Goal: Task Accomplishment & Management: Manage account settings

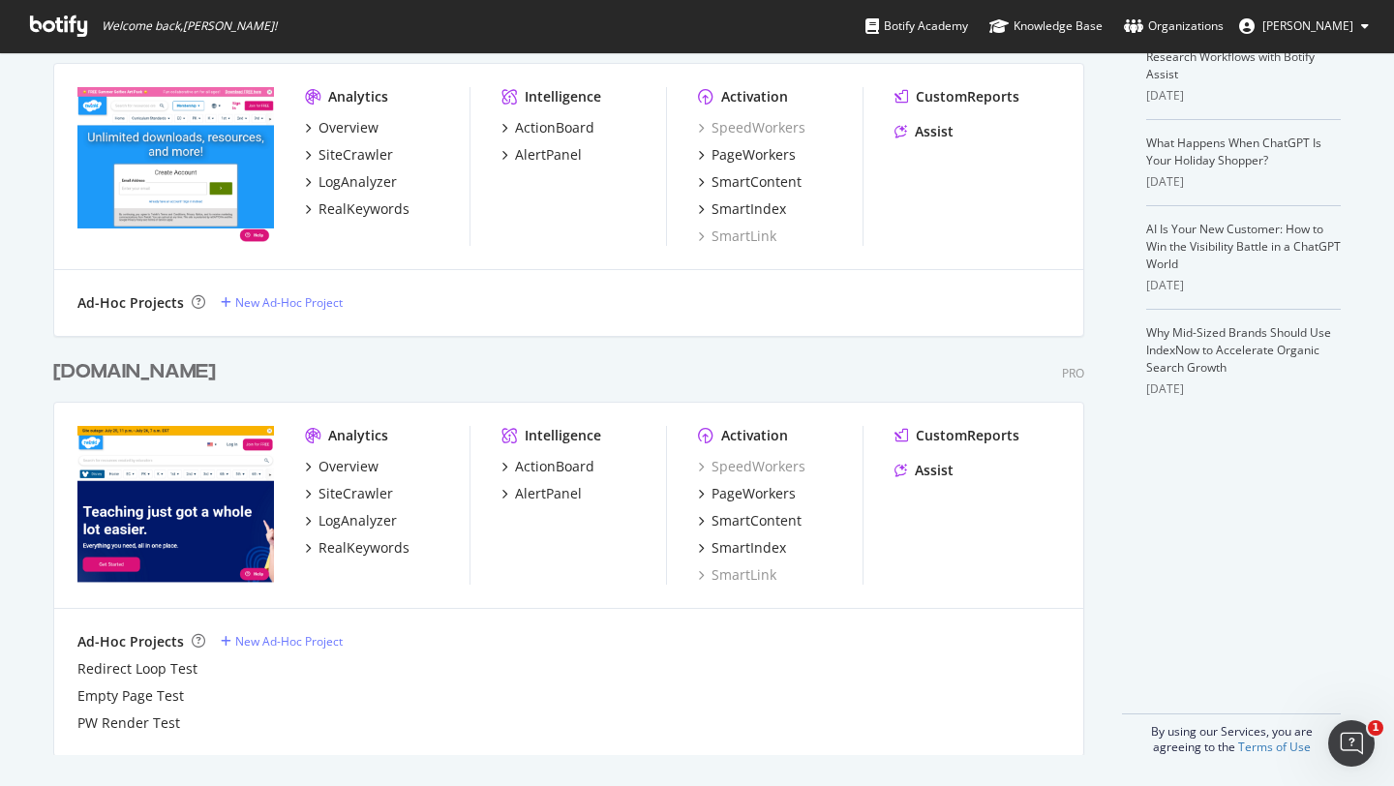
click at [113, 363] on div "[DOMAIN_NAME]" at bounding box center [134, 372] width 163 height 28
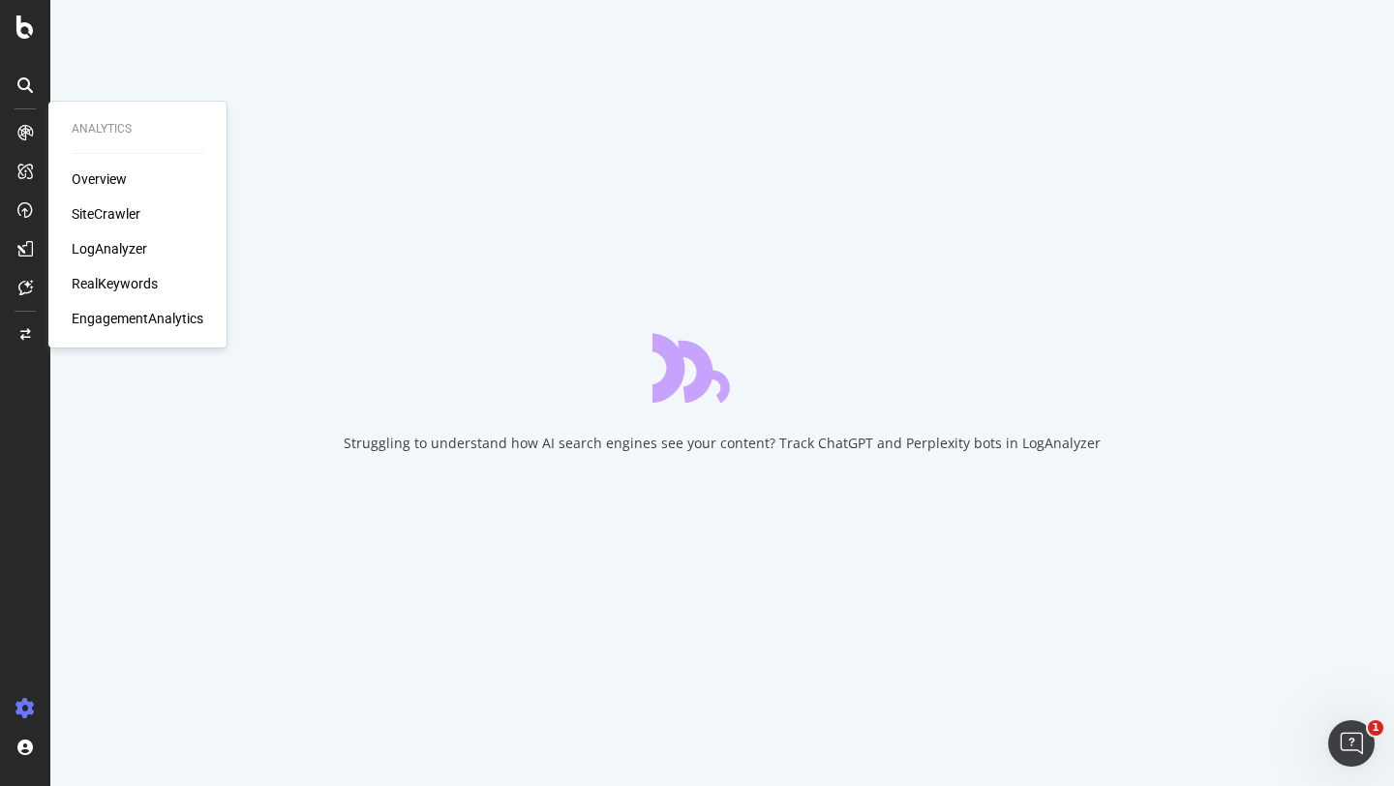
click at [106, 280] on div "RealKeywords" at bounding box center [115, 283] width 86 height 19
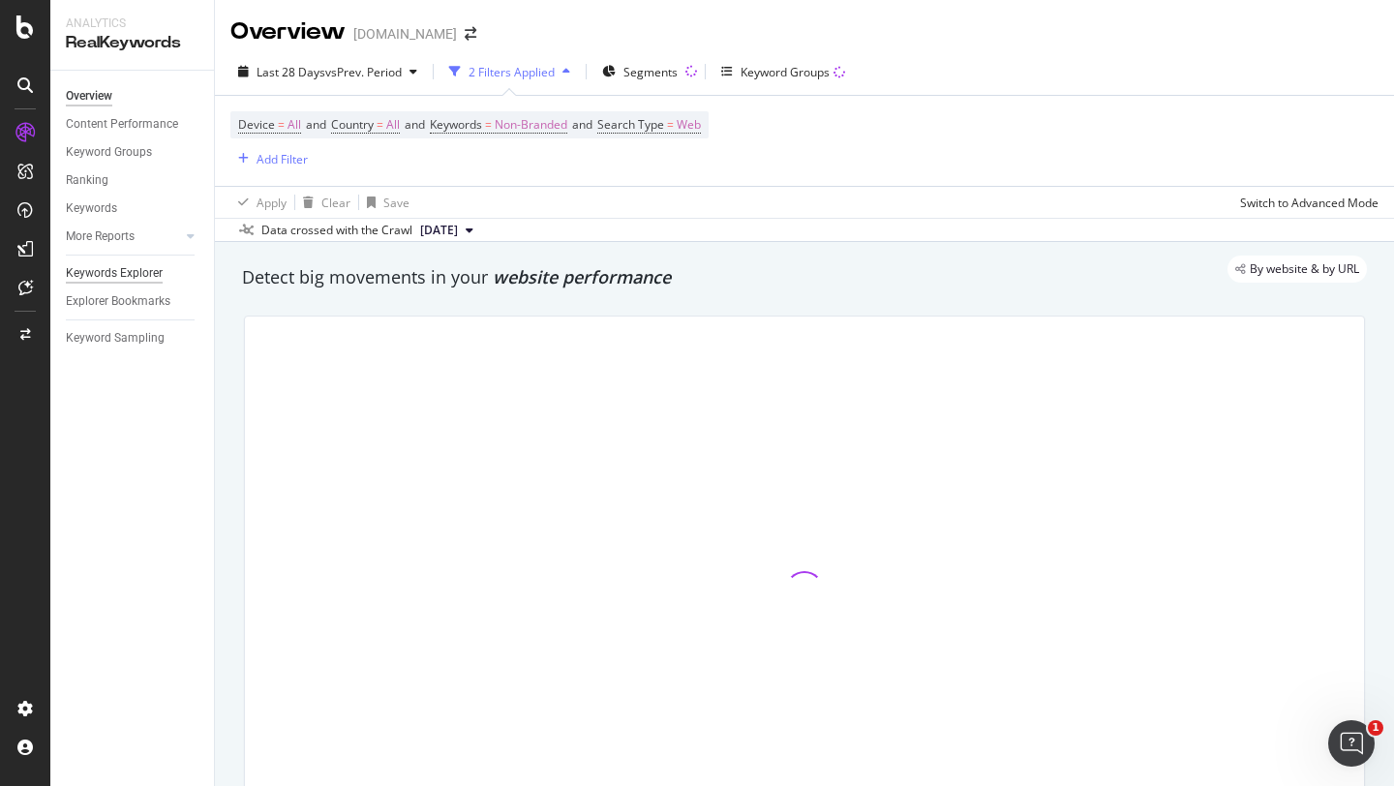
click at [108, 273] on div "Keywords Explorer" at bounding box center [114, 273] width 97 height 20
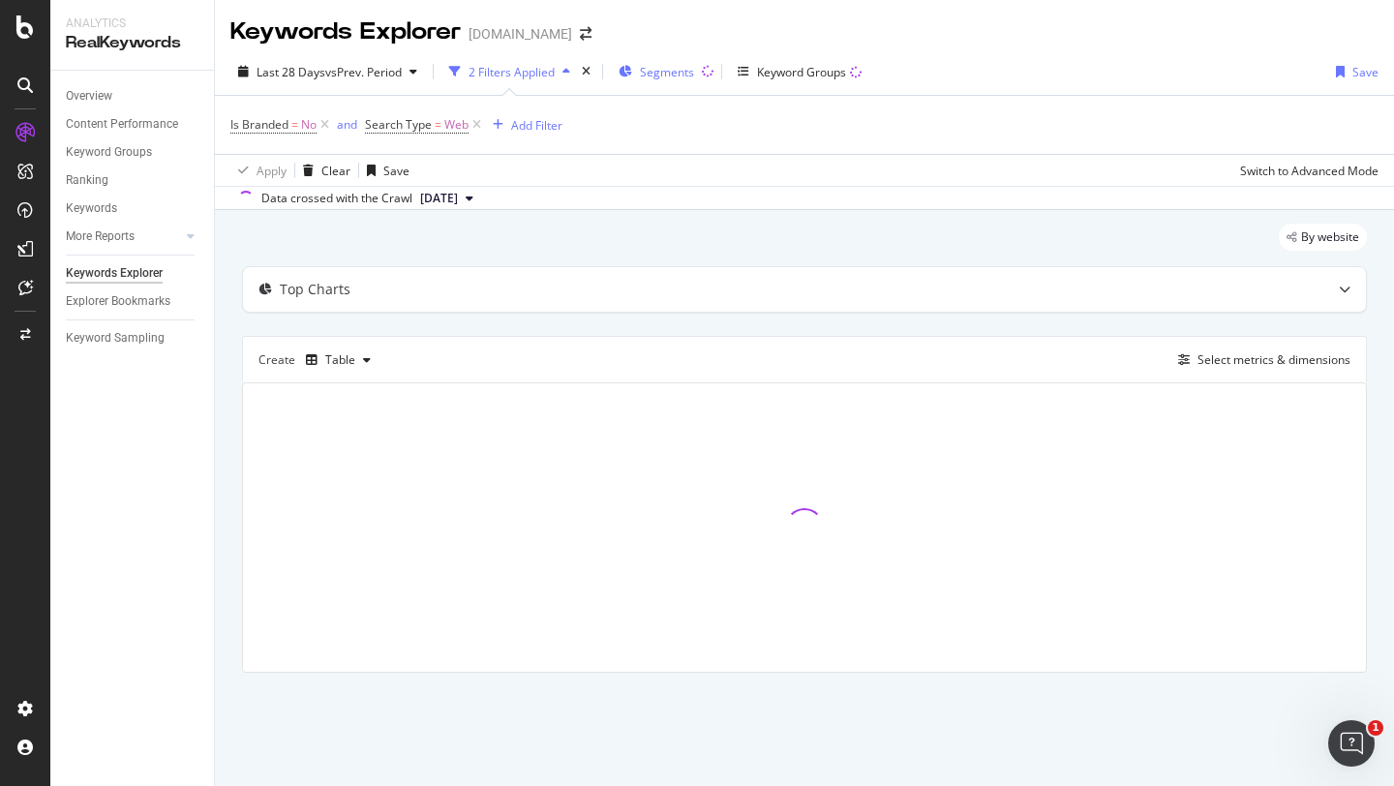
click at [654, 69] on span "Segments" at bounding box center [667, 72] width 54 height 16
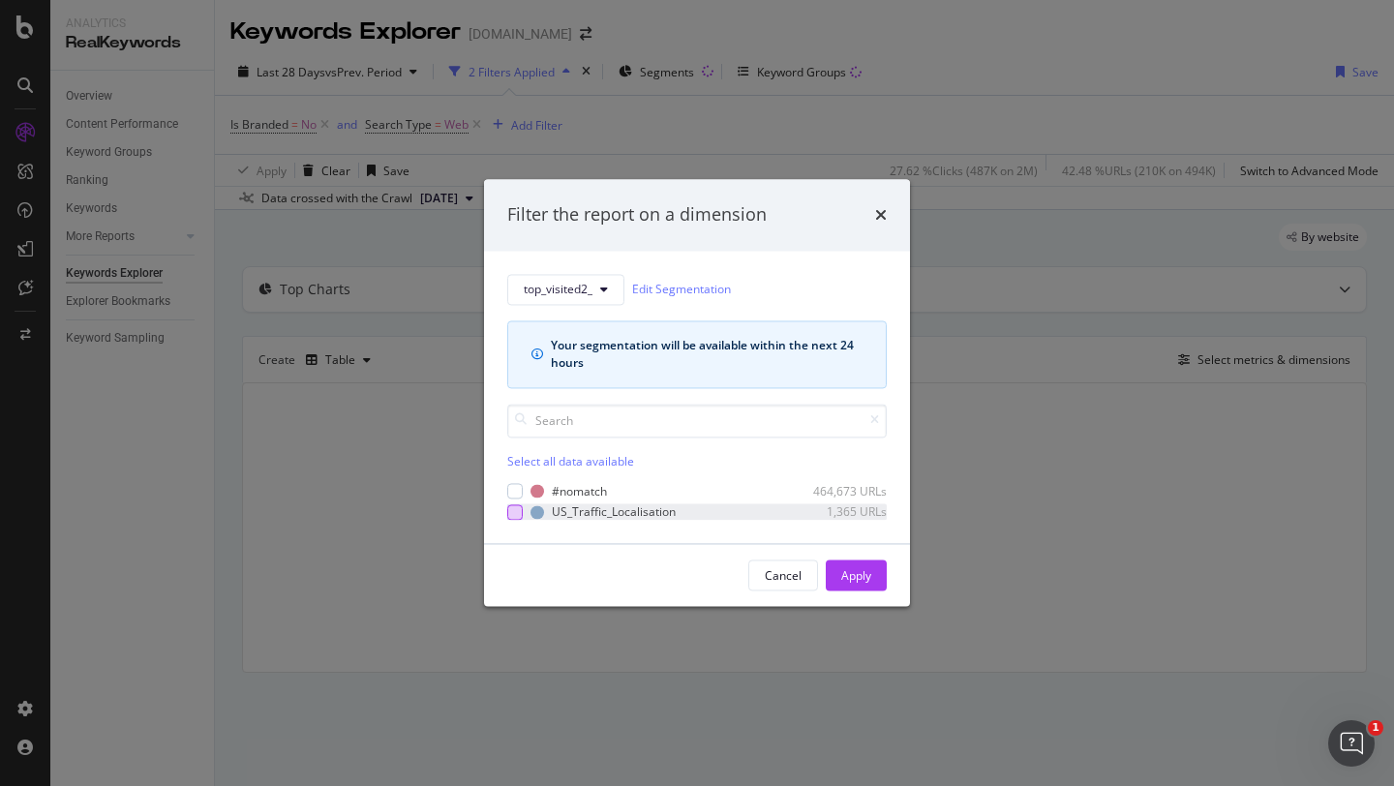
click at [515, 511] on div "modal" at bounding box center [514, 511] width 15 height 15
click at [516, 512] on icon "modal" at bounding box center [515, 512] width 9 height 10
click at [587, 304] on button "top_visited2_" at bounding box center [565, 289] width 117 height 31
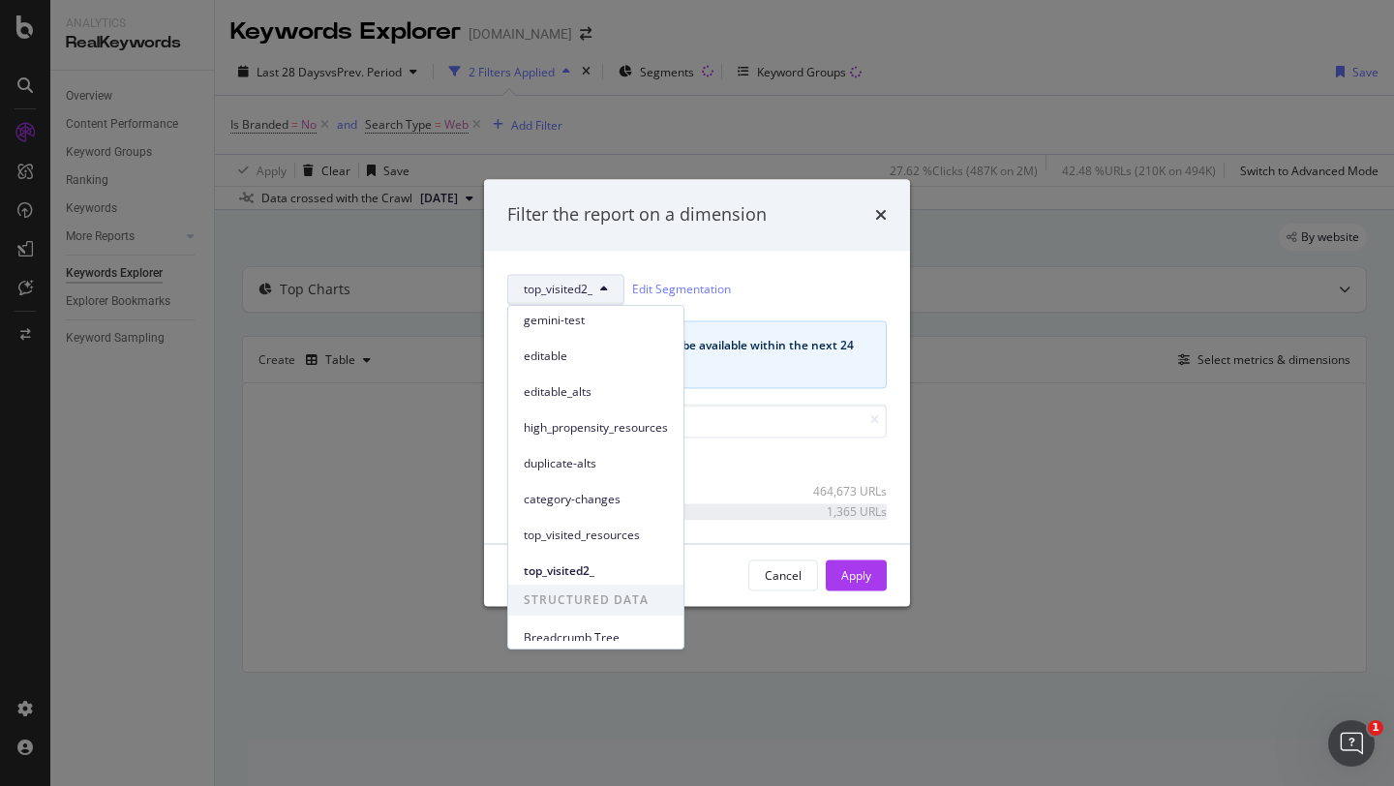
scroll to position [264, 0]
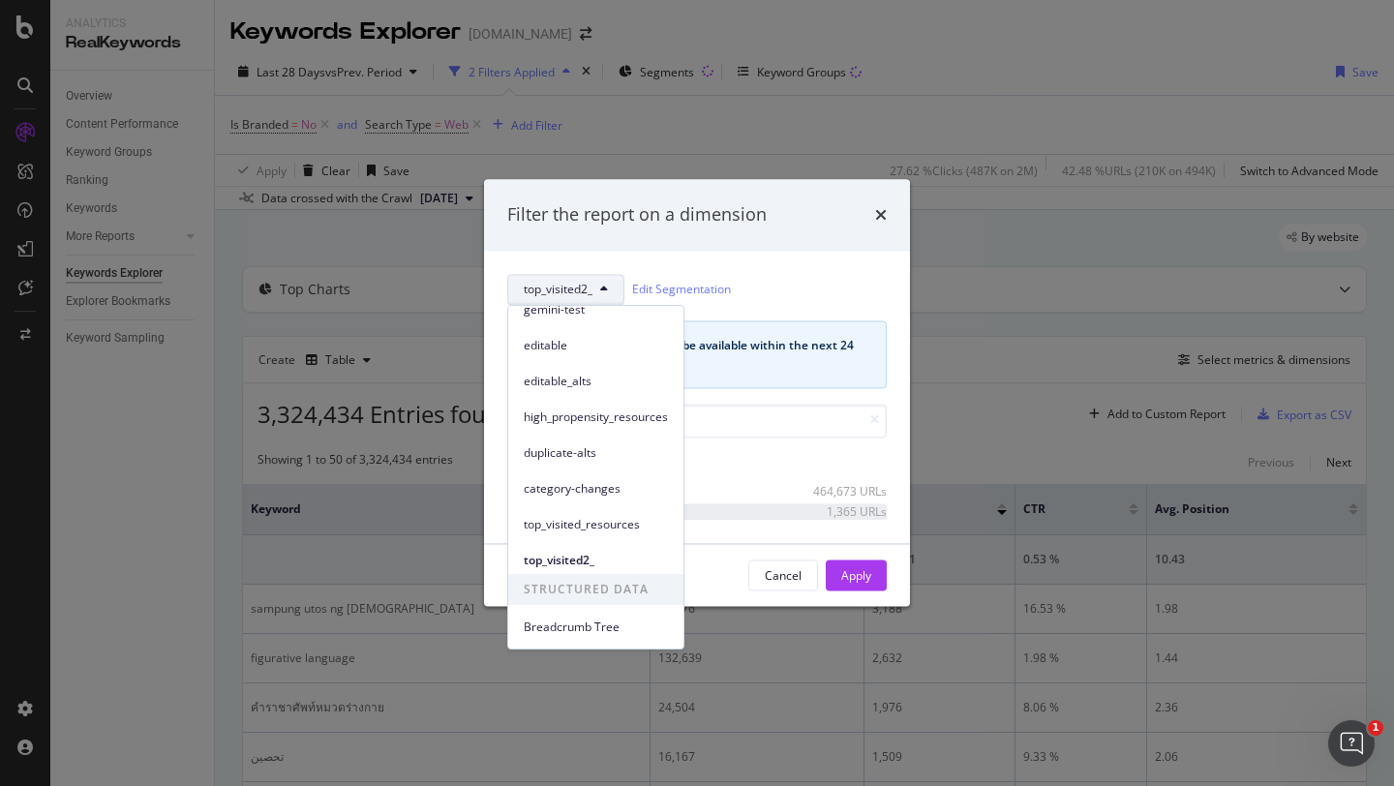
click at [781, 237] on div "Filter the report on a dimension" at bounding box center [697, 215] width 426 height 72
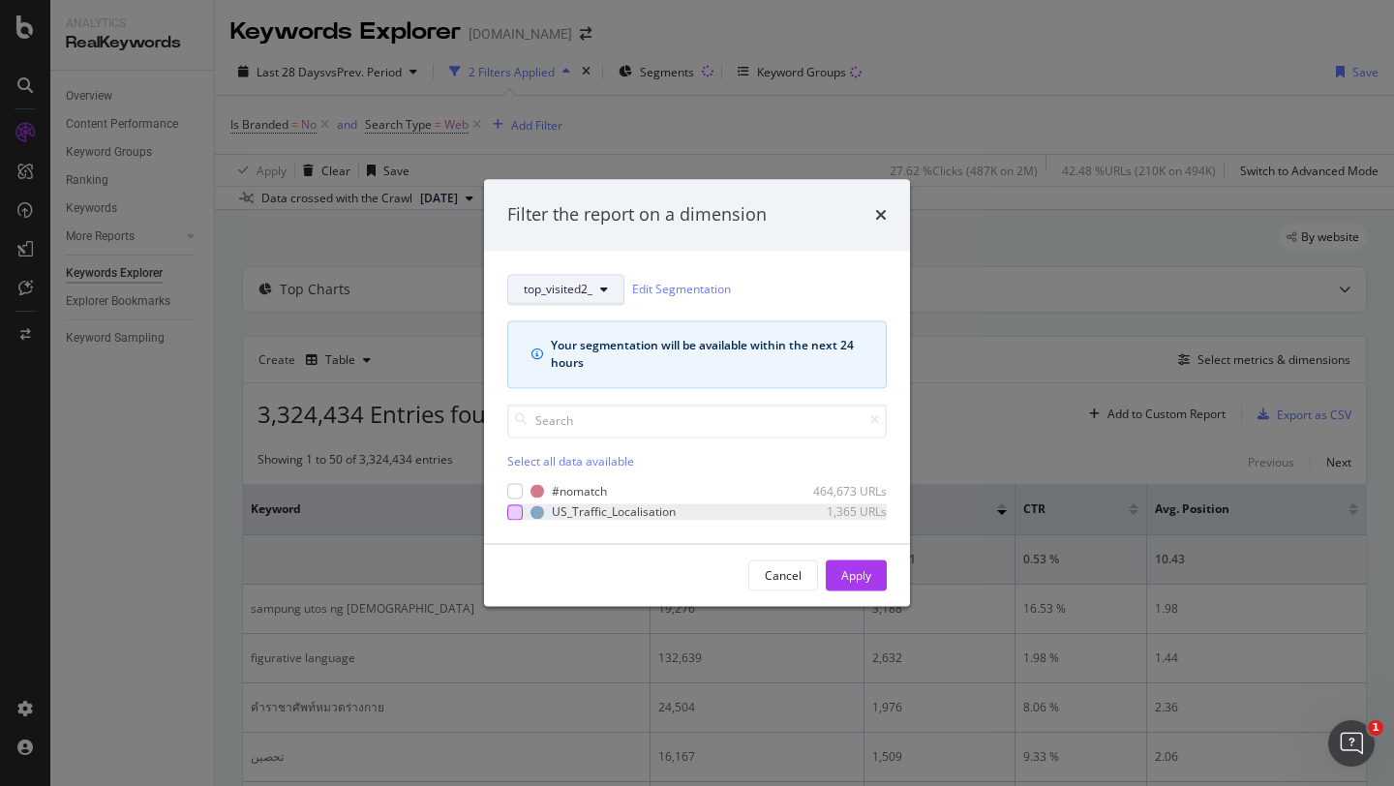
click at [593, 288] on button "top_visited2_" at bounding box center [565, 289] width 117 height 31
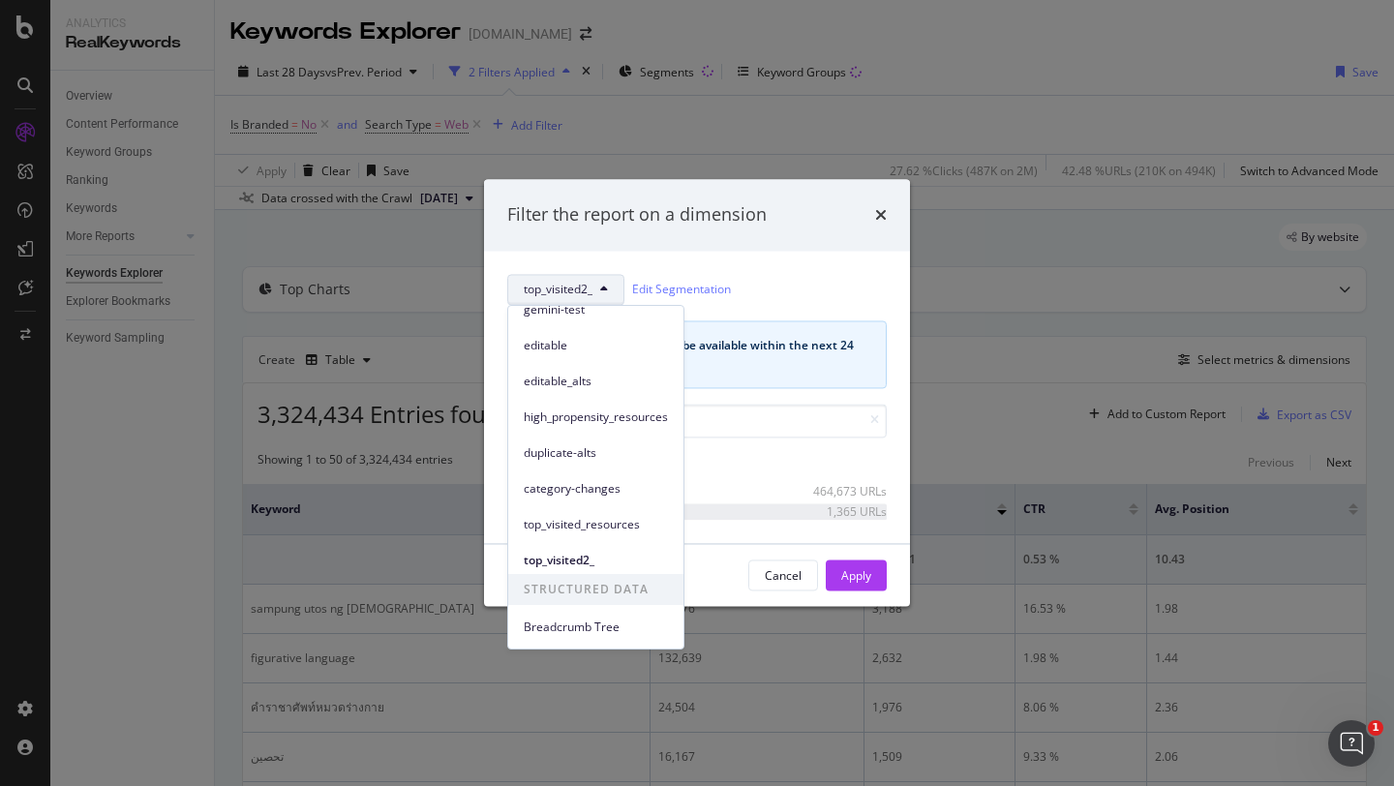
click at [846, 257] on div "top_visited2_ Edit Segmentation Your segmentation will be available within the …" at bounding box center [697, 397] width 426 height 292
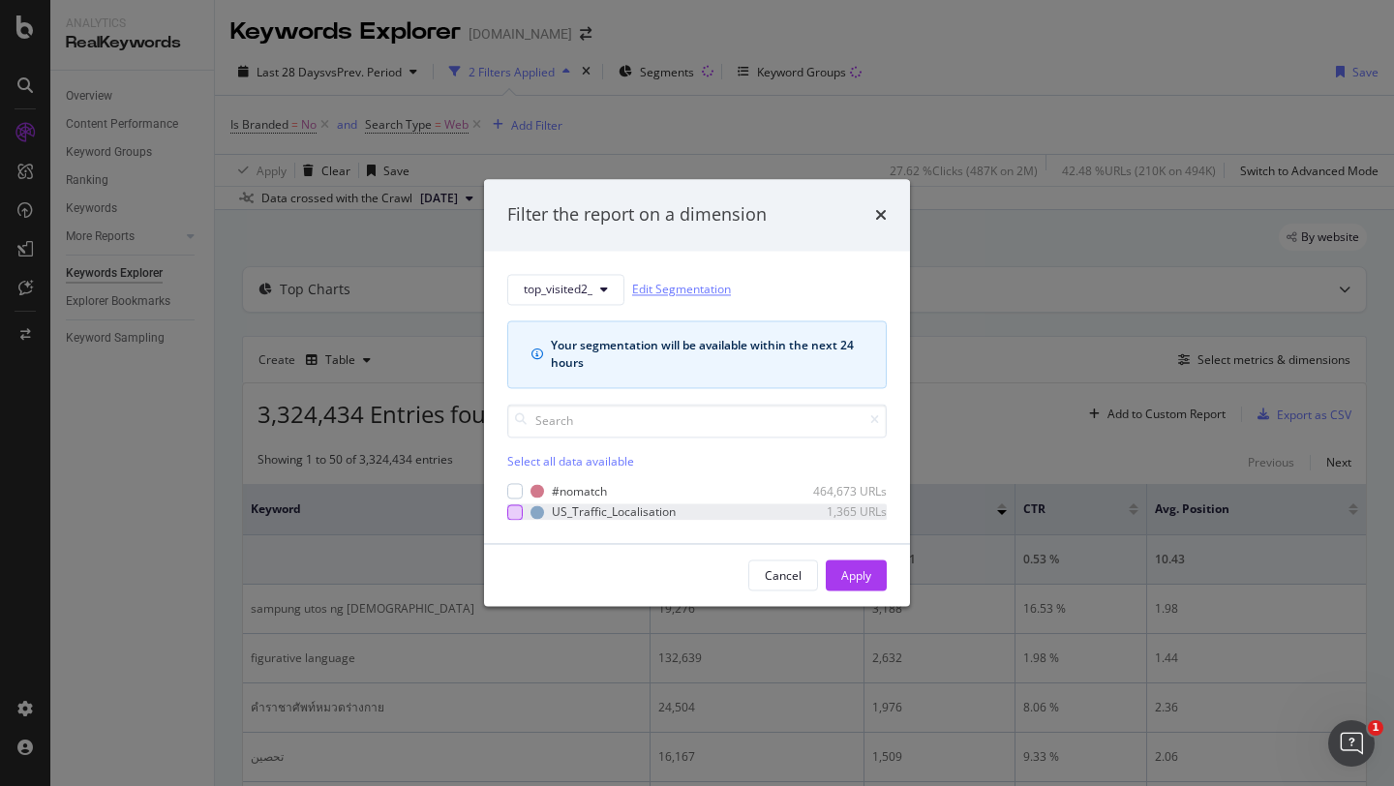
click at [690, 292] on link "Edit Segmentation" at bounding box center [681, 290] width 99 height 20
click at [880, 210] on icon "times" at bounding box center [881, 214] width 12 height 15
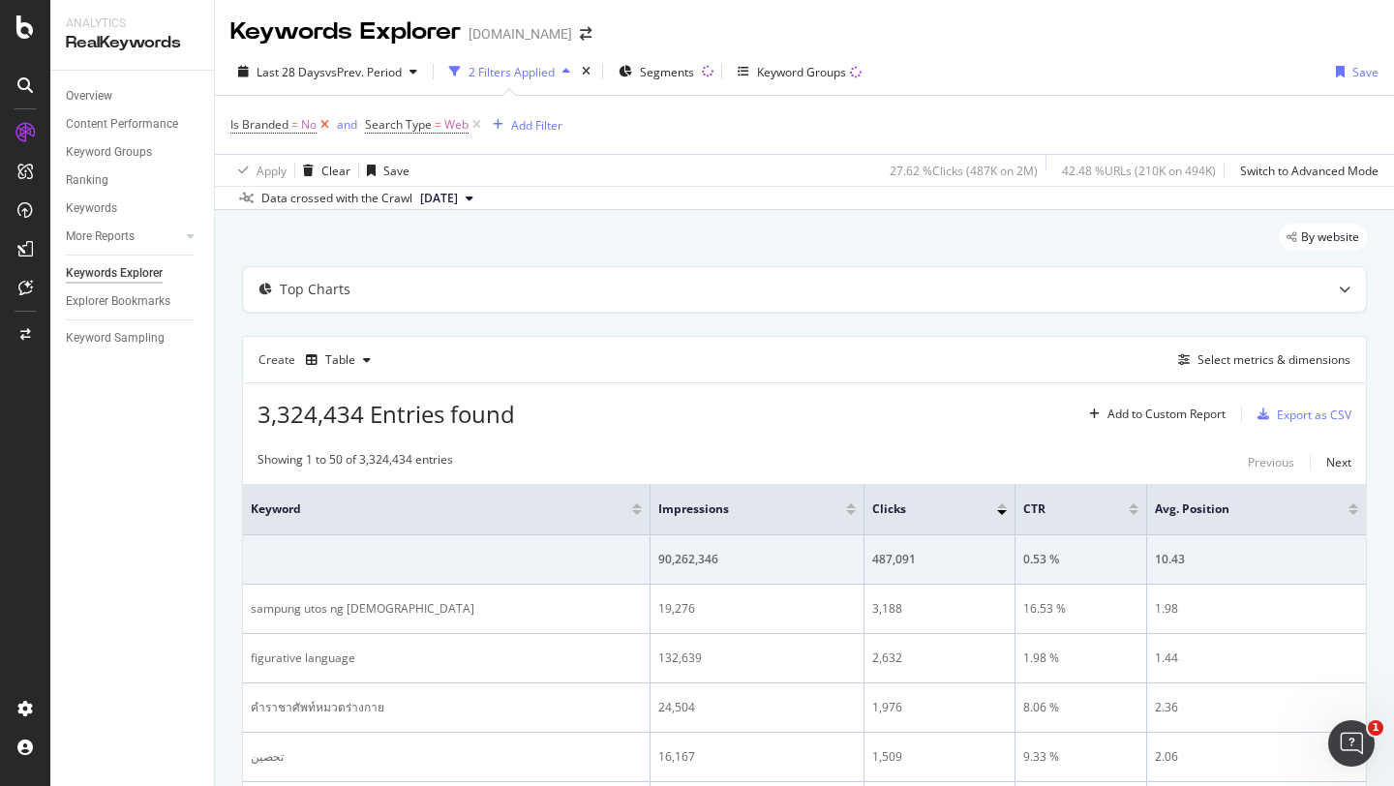
click at [322, 123] on icon at bounding box center [325, 124] width 16 height 19
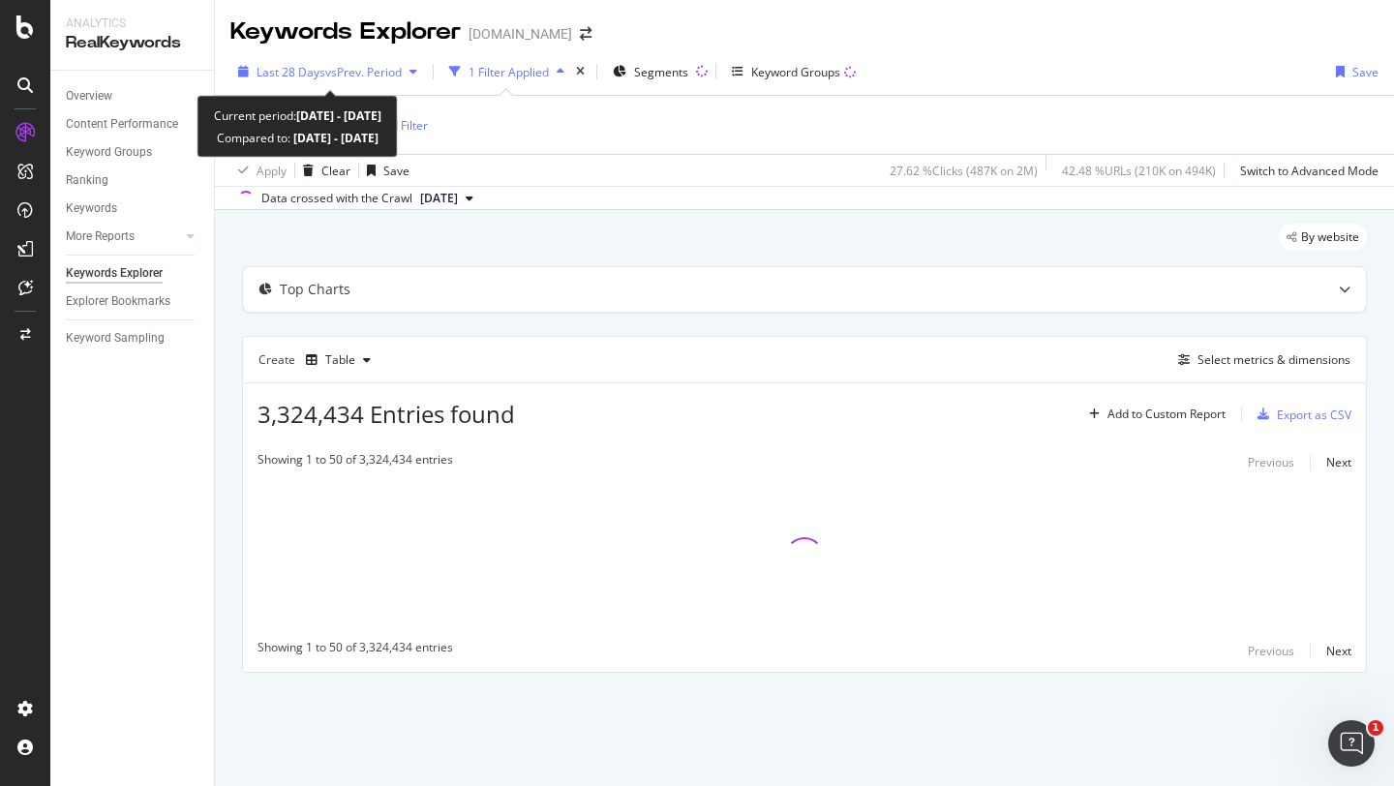
click at [299, 74] on span "Last 28 Days" at bounding box center [291, 72] width 69 height 16
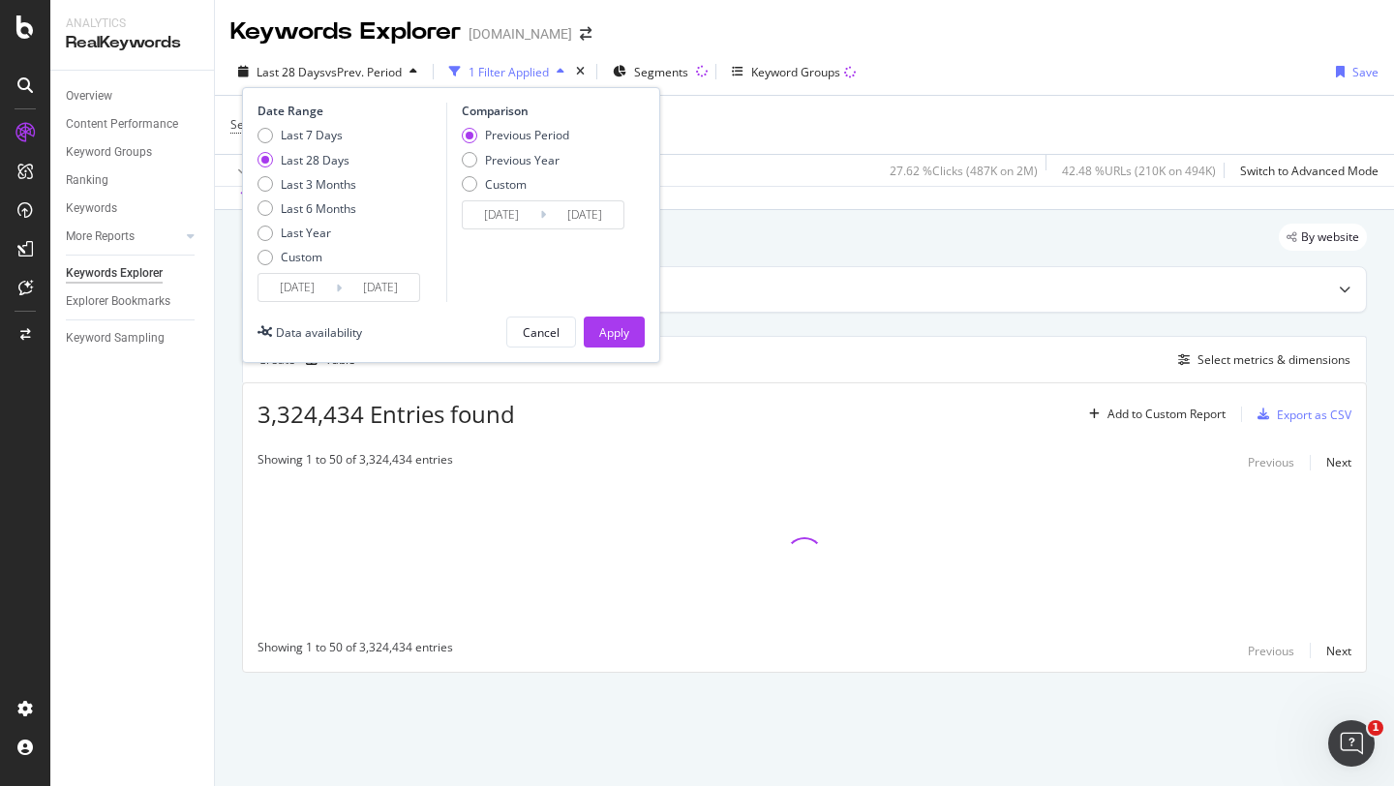
click at [473, 150] on div "Previous Period Previous Year Custom" at bounding box center [515, 163] width 107 height 73
click at [473, 152] on div "Previous Year" at bounding box center [515, 160] width 107 height 16
type input "[DATE]"
click at [628, 337] on div "Apply" at bounding box center [614, 332] width 30 height 16
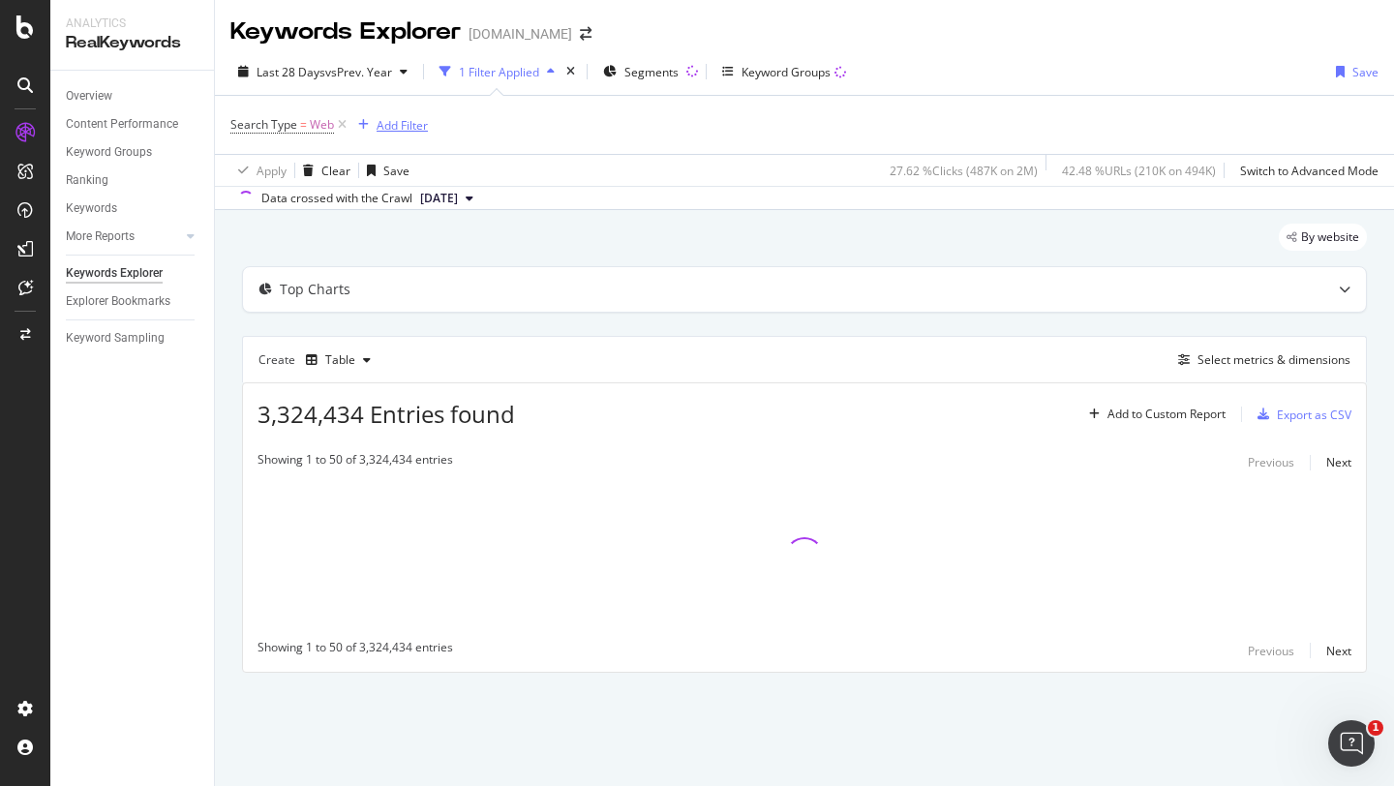
click at [420, 123] on div "Add Filter" at bounding box center [402, 125] width 51 height 16
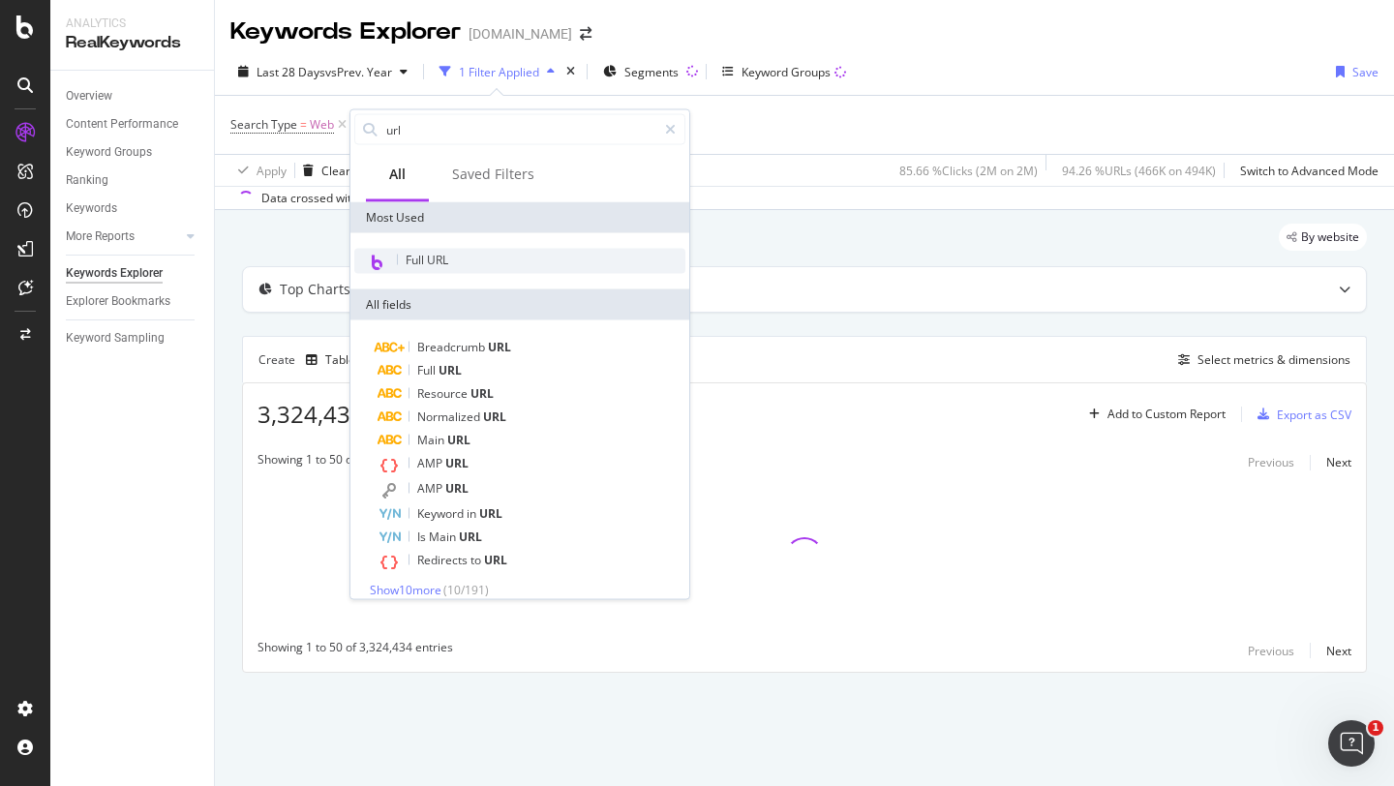
type input "url"
click at [446, 253] on span "Full URL" at bounding box center [427, 260] width 43 height 16
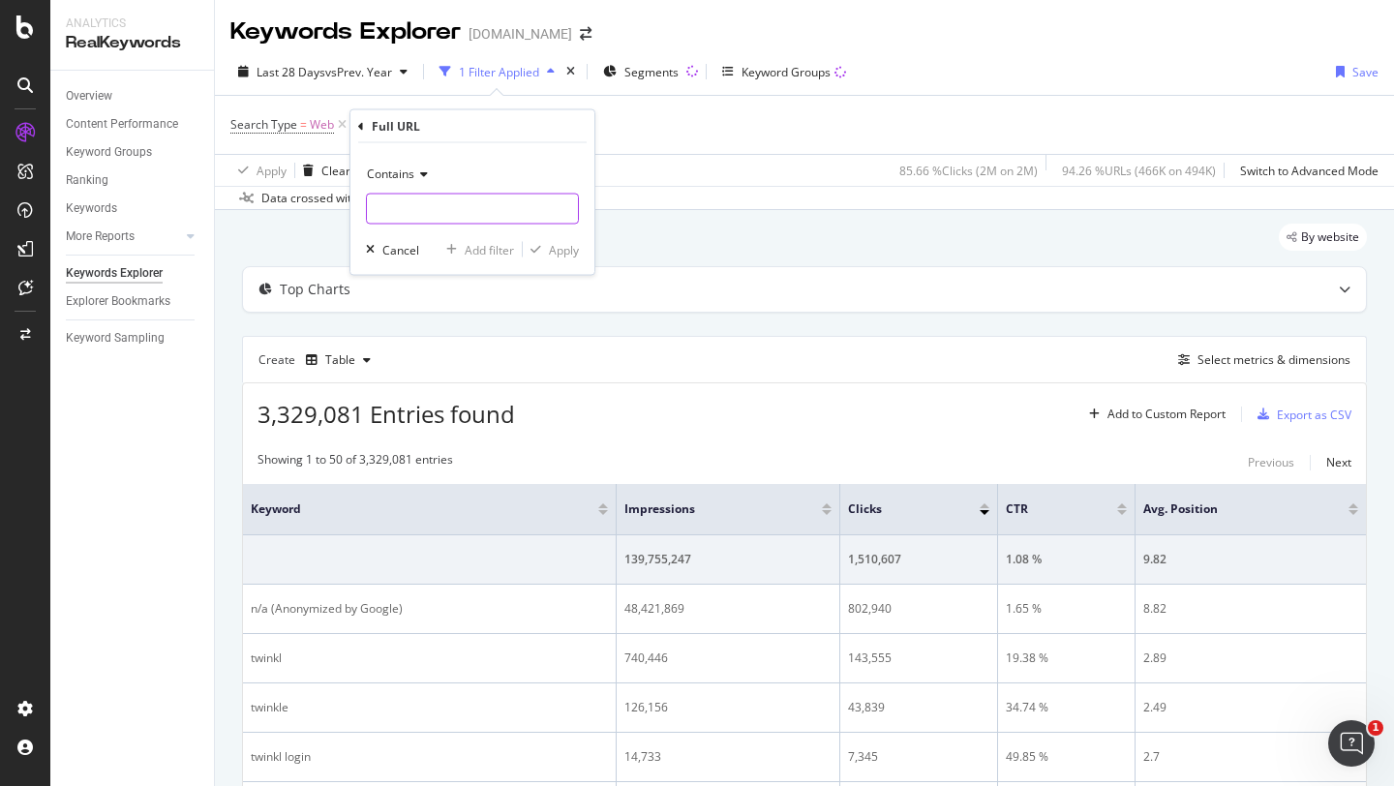
click at [427, 207] on input "text" at bounding box center [472, 209] width 211 height 31
paste input "[URL][DOMAIN_NAME][PERSON_NAME]"
type input "[URL][DOMAIN_NAME][PERSON_NAME]"
click at [558, 240] on button "Apply" at bounding box center [551, 249] width 56 height 19
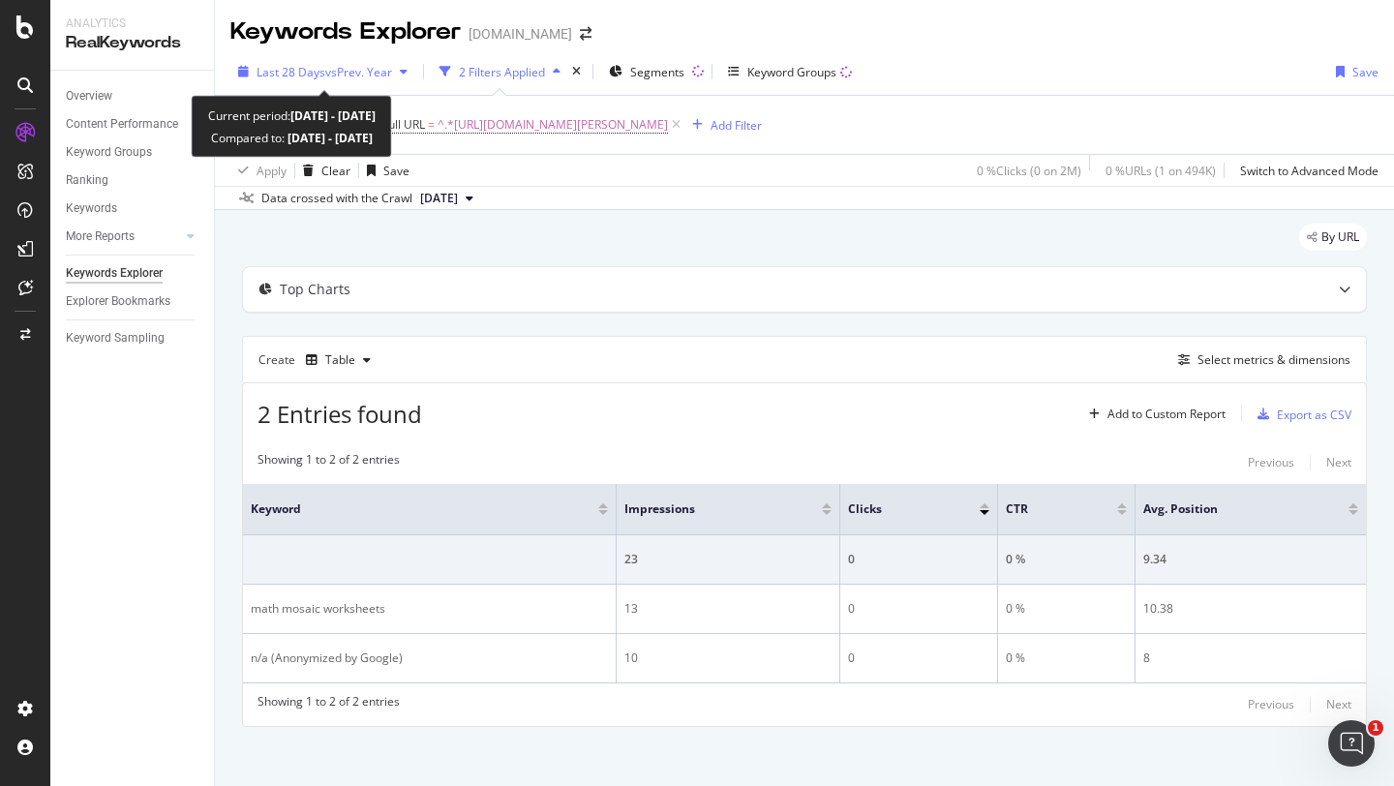
click at [304, 74] on span "Last 28 Days" at bounding box center [291, 72] width 69 height 16
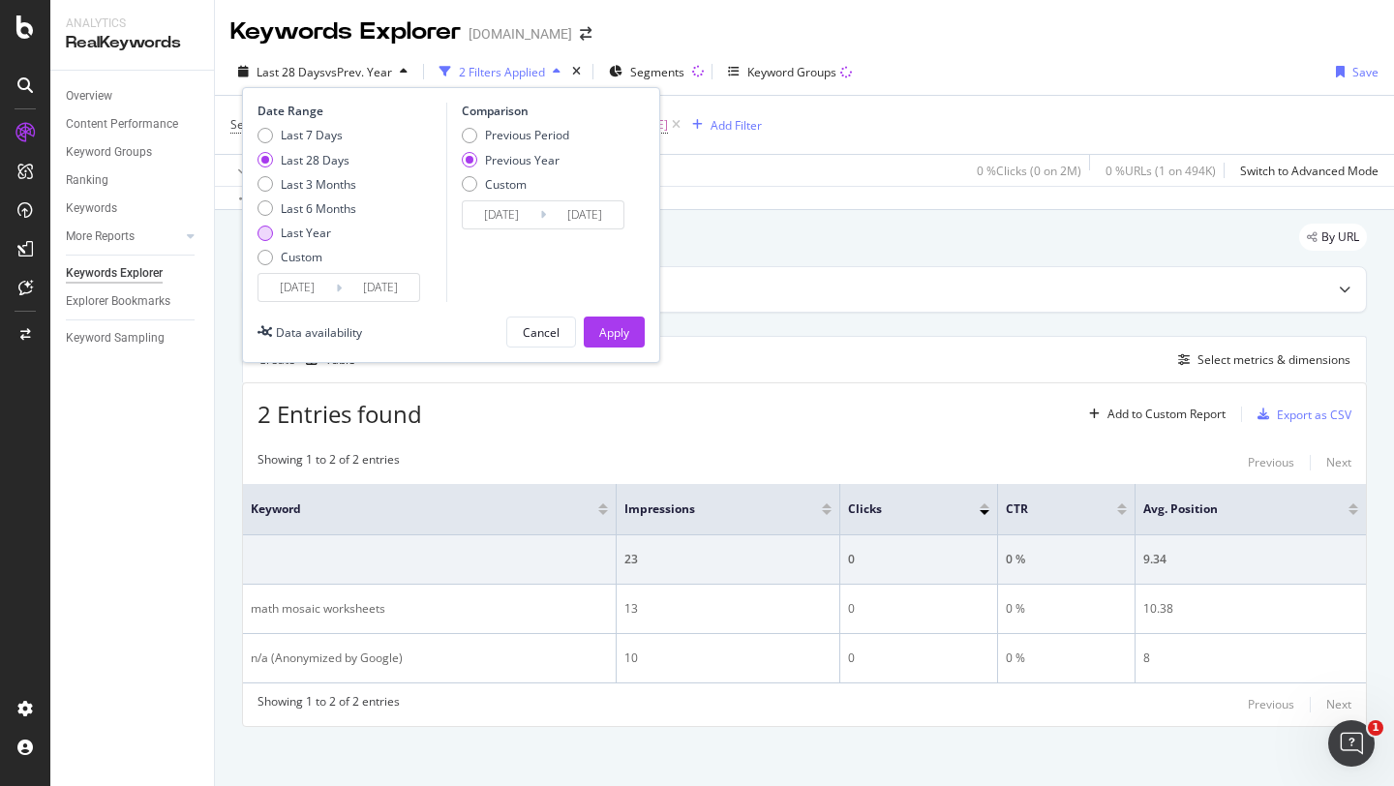
click at [262, 227] on div "Last Year" at bounding box center [265, 233] width 15 height 15
type input "[DATE]"
click at [619, 332] on div "Apply" at bounding box center [614, 332] width 30 height 16
